Goal: Find specific page/section: Find specific page/section

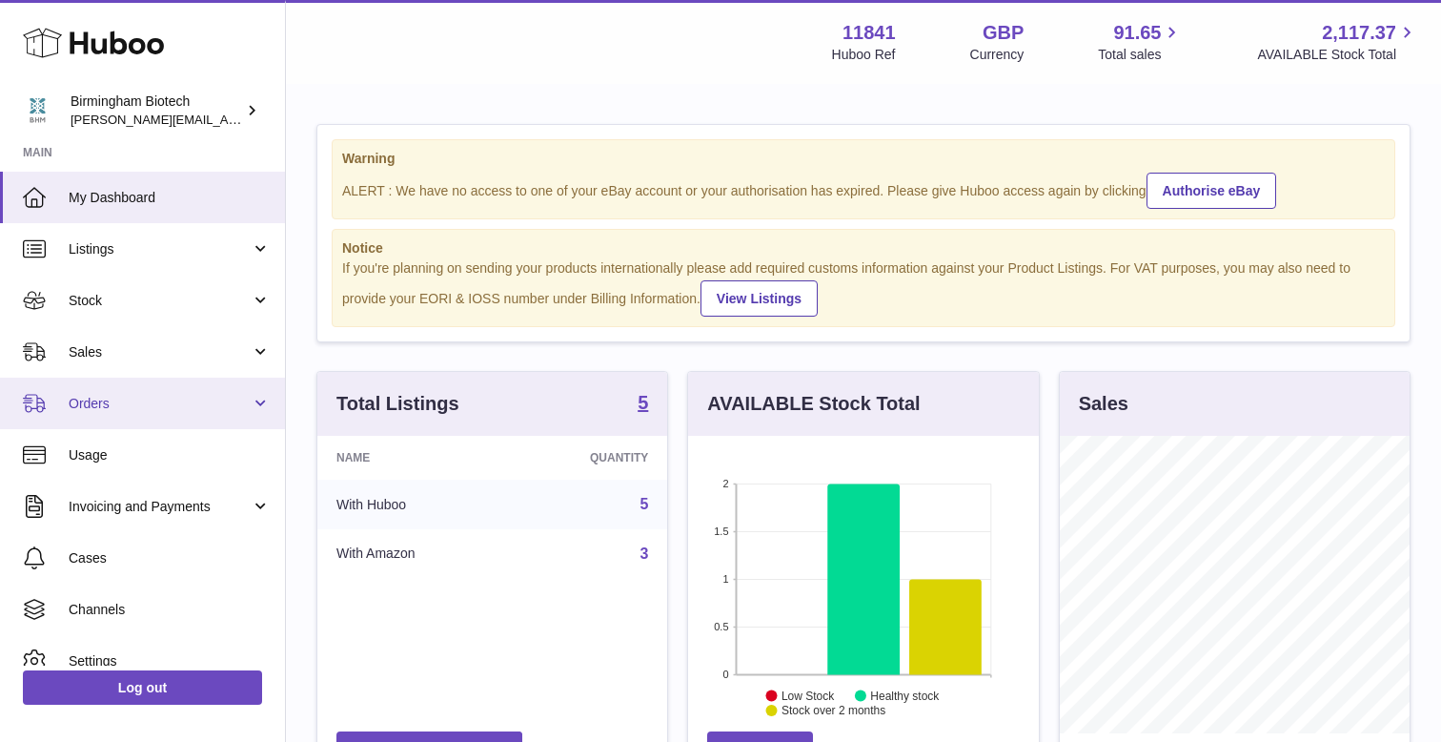
scroll to position [297, 350]
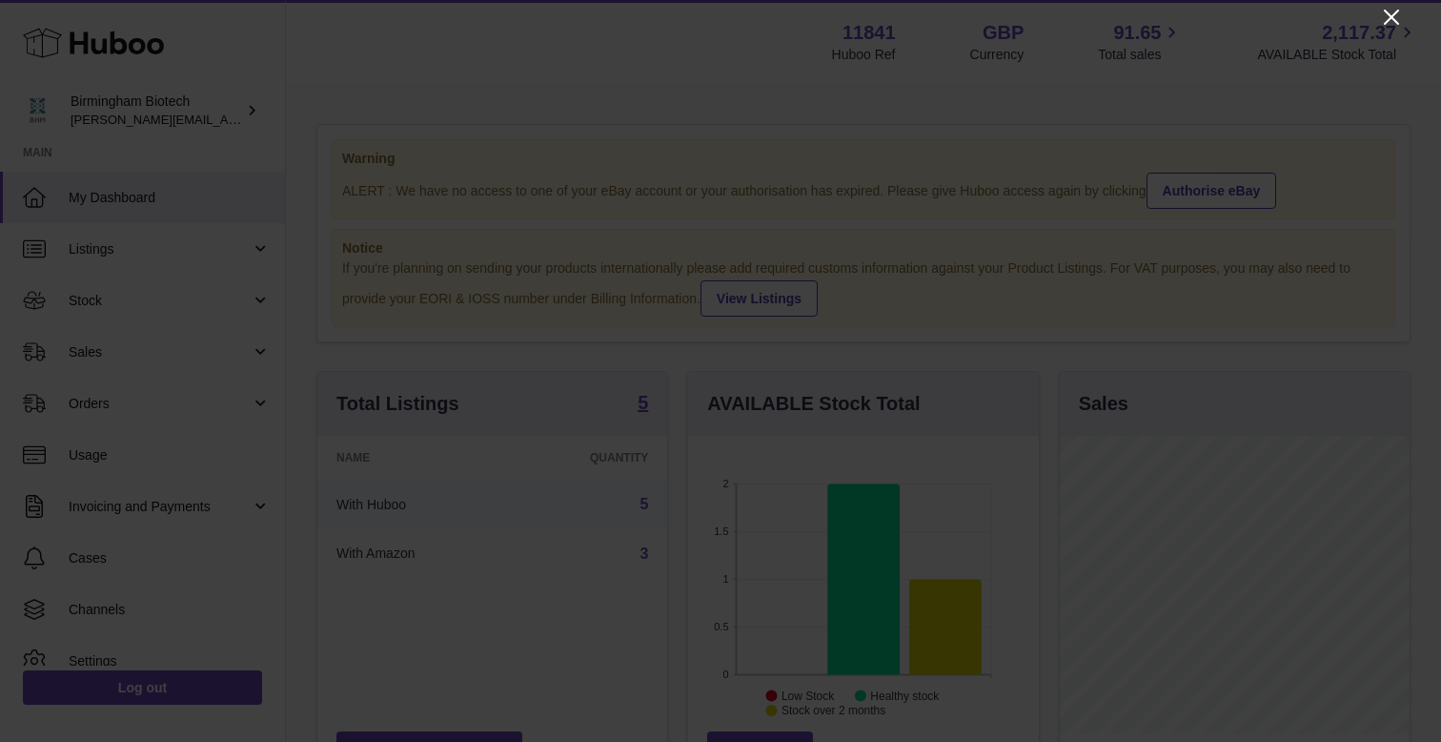
click at [1392, 16] on icon "Close" at bounding box center [1391, 17] width 15 height 15
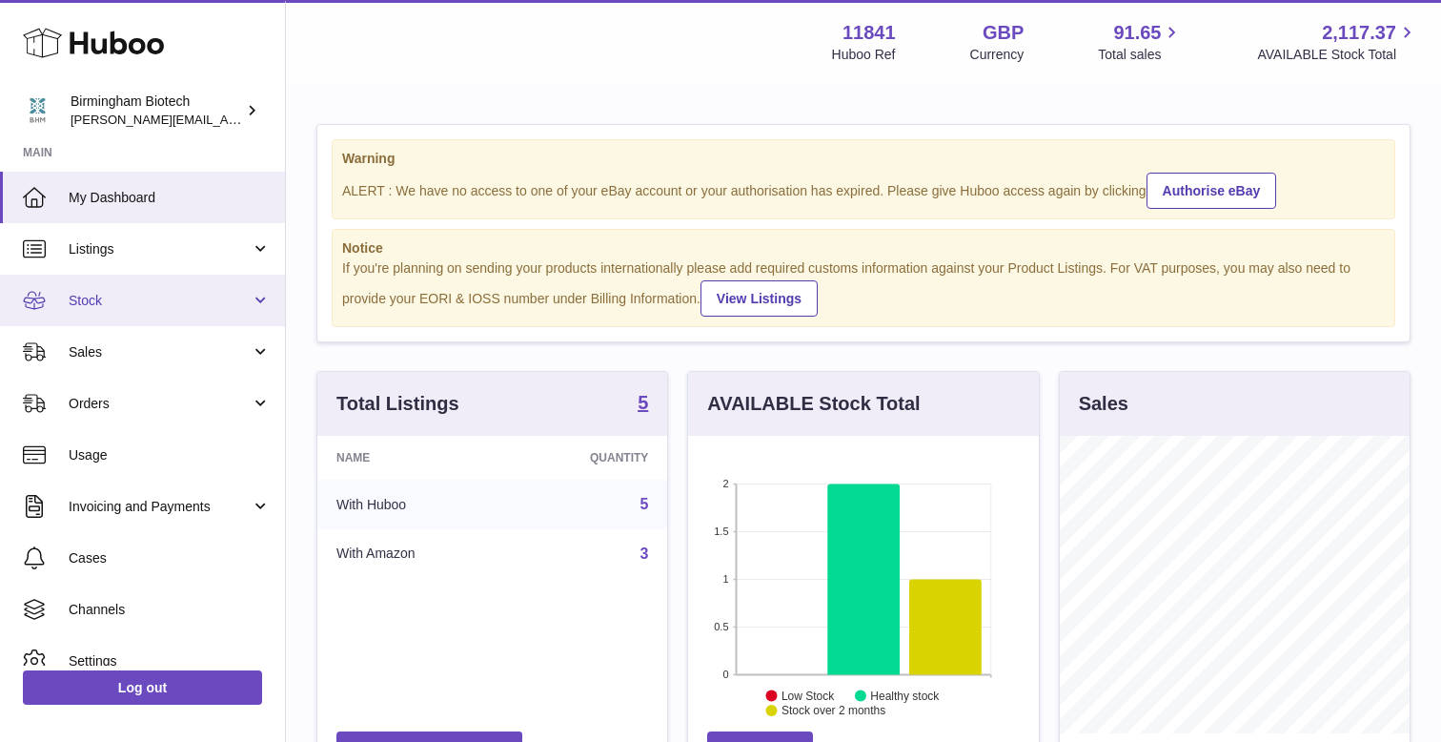
click at [255, 295] on link "Stock" at bounding box center [142, 300] width 285 height 51
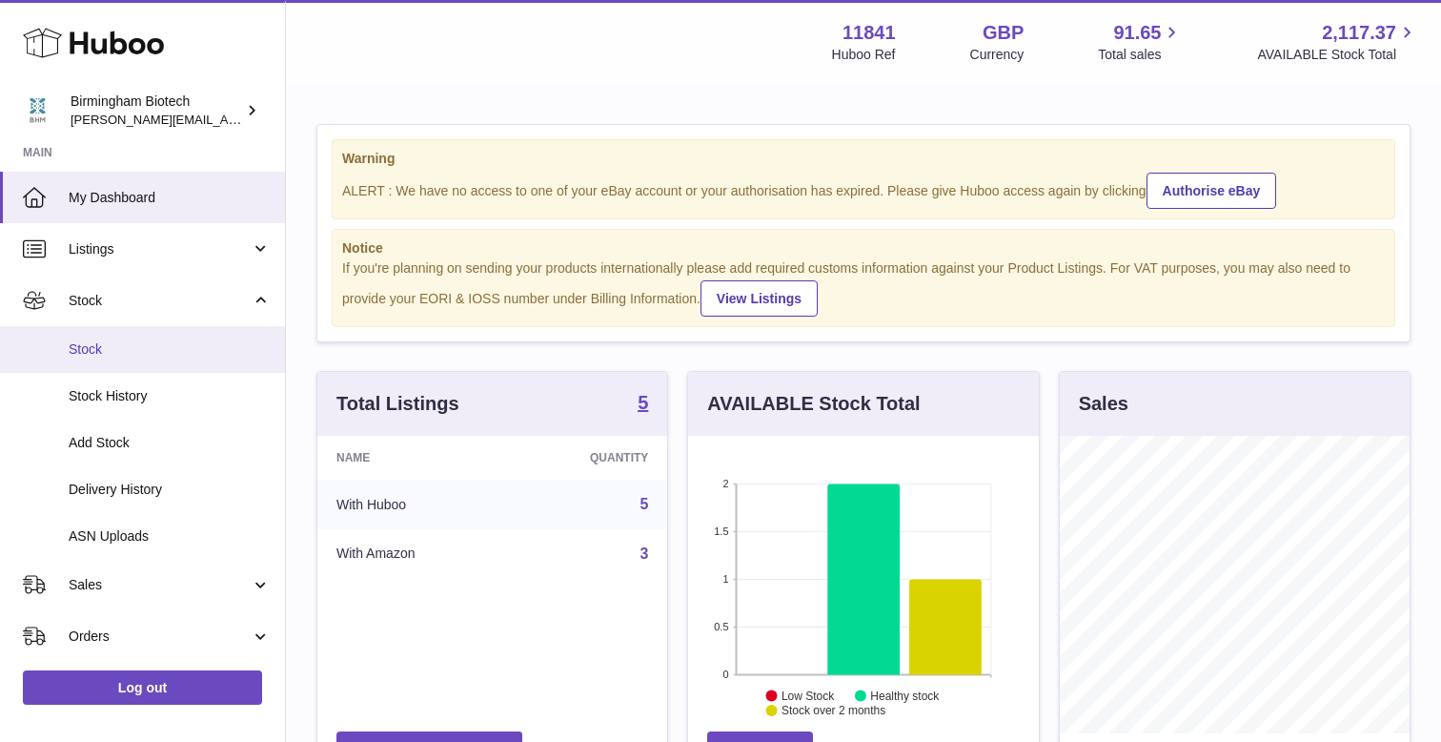
click at [80, 348] on span "Stock" at bounding box center [170, 349] width 202 height 18
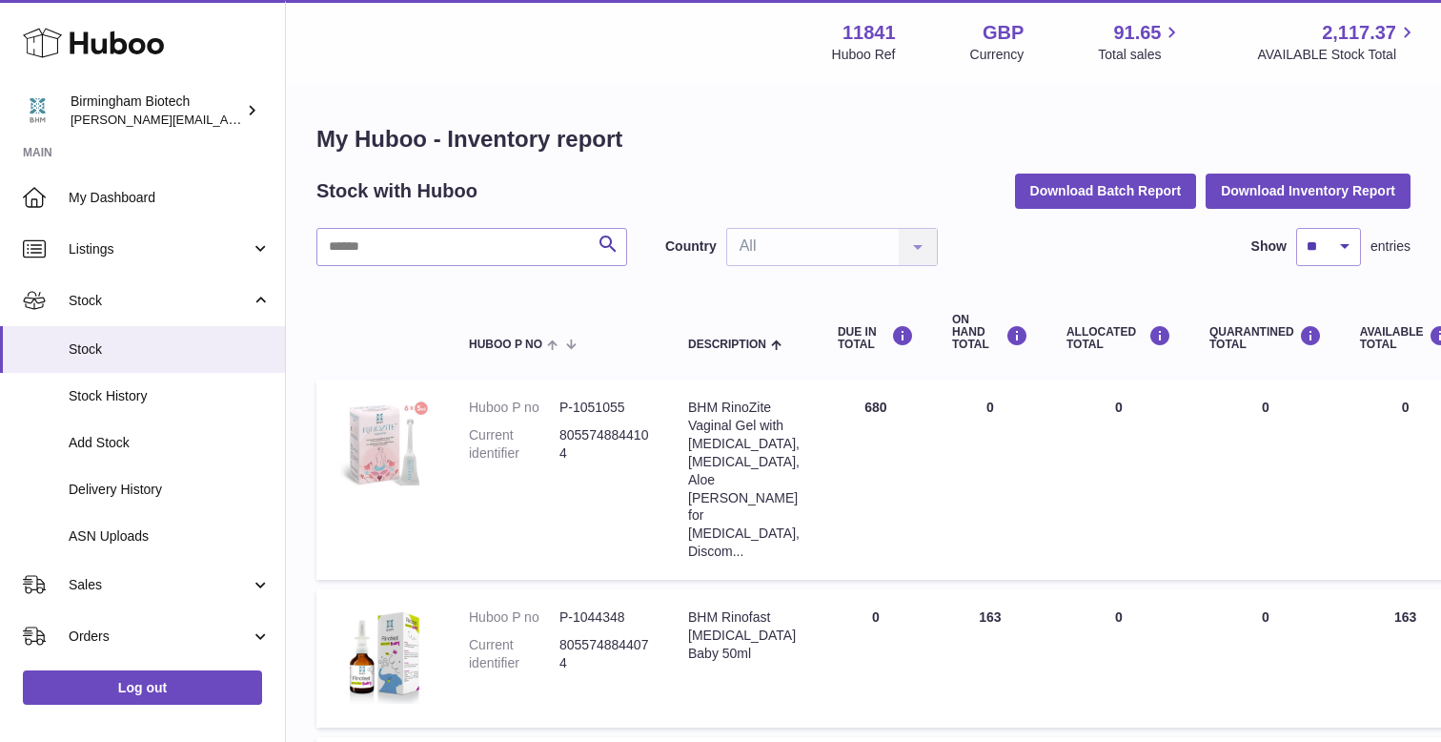
click at [714, 134] on h1 "My Huboo - Inventory report" at bounding box center [863, 139] width 1094 height 31
